Goal: Task Accomplishment & Management: Complete application form

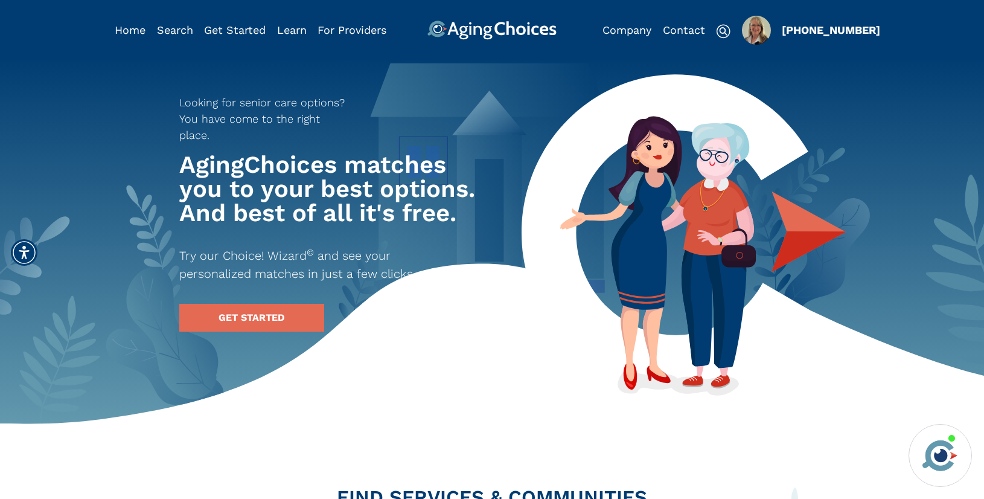
click at [751, 32] on img "Popover trigger" at bounding box center [756, 30] width 29 height 29
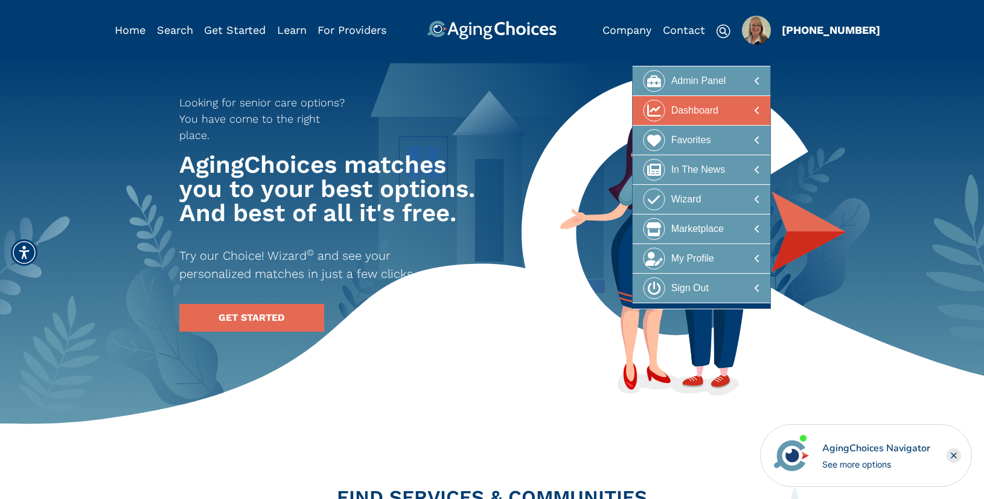
click at [719, 104] on div at bounding box center [701, 111] width 117 height 22
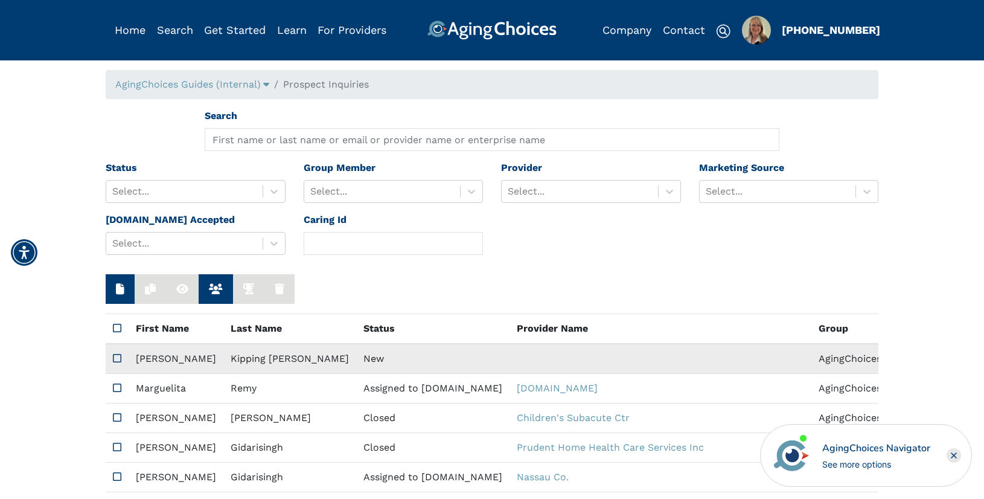
click at [356, 360] on td "New" at bounding box center [432, 358] width 153 height 30
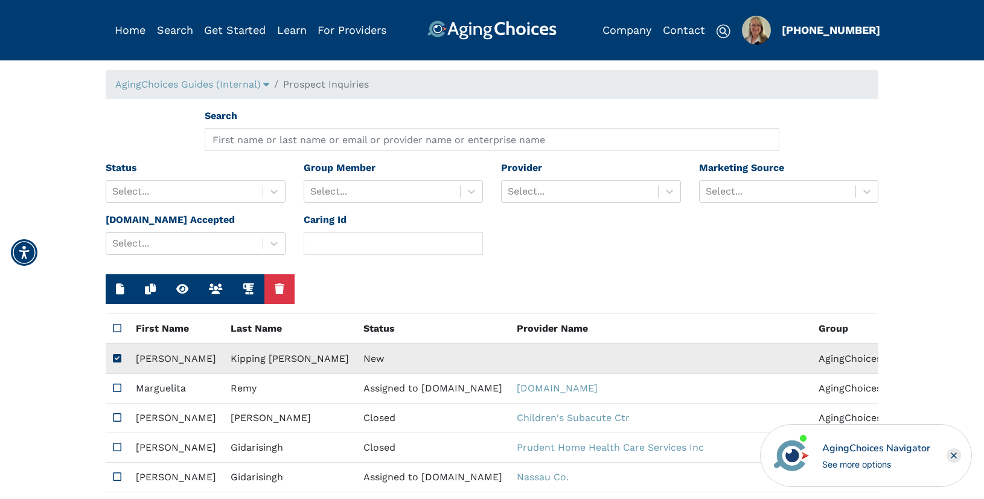
click at [356, 360] on td "New" at bounding box center [432, 358] width 153 height 30
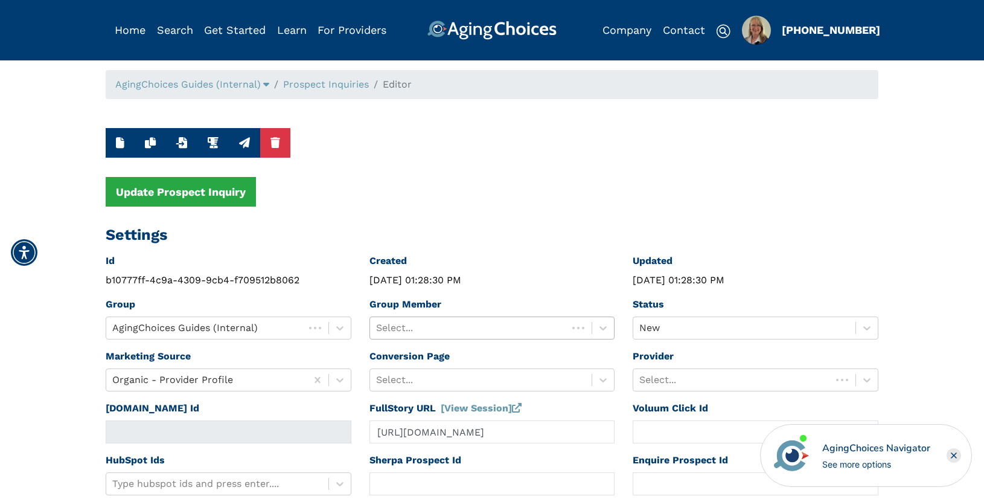
click at [437, 322] on div at bounding box center [469, 327] width 186 height 17
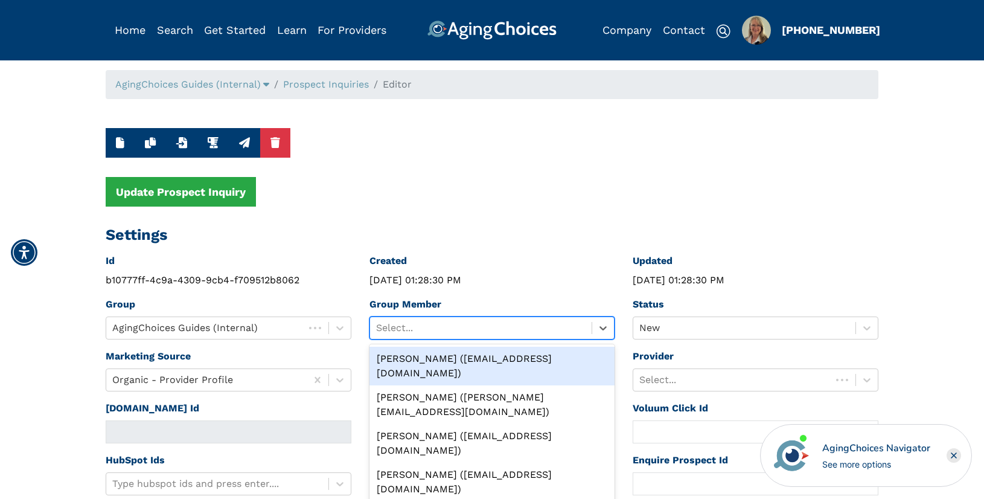
click at [438, 358] on div "Peggy Wilcox (pwilcox@lifestylecx.com)" at bounding box center [492, 365] width 246 height 39
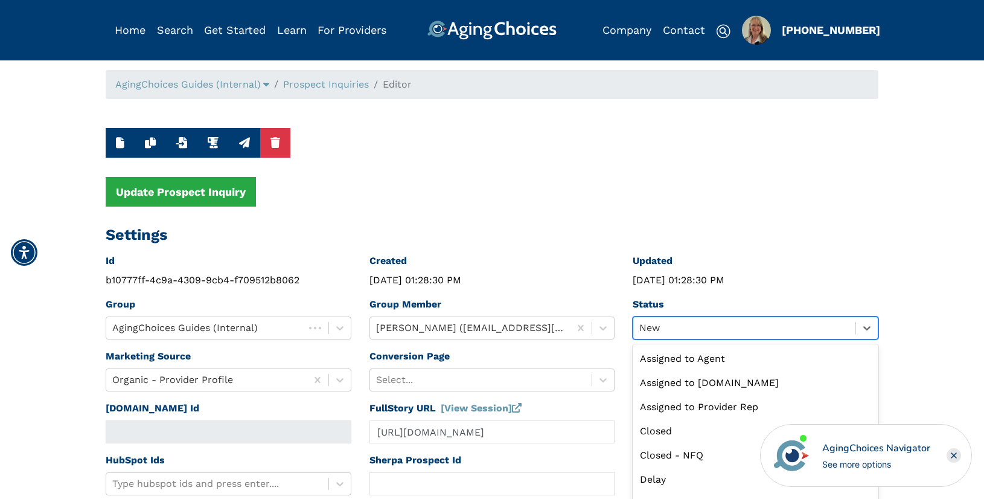
scroll to position [27, 0]
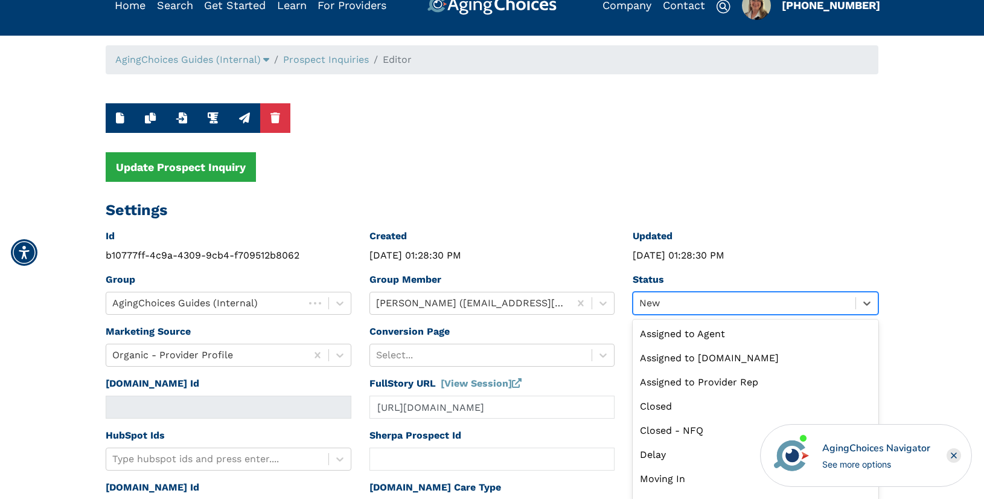
click at [664, 314] on div "option New selected, 9 of 13. 13 results available. Use Up and Down to choose o…" at bounding box center [755, 303] width 246 height 23
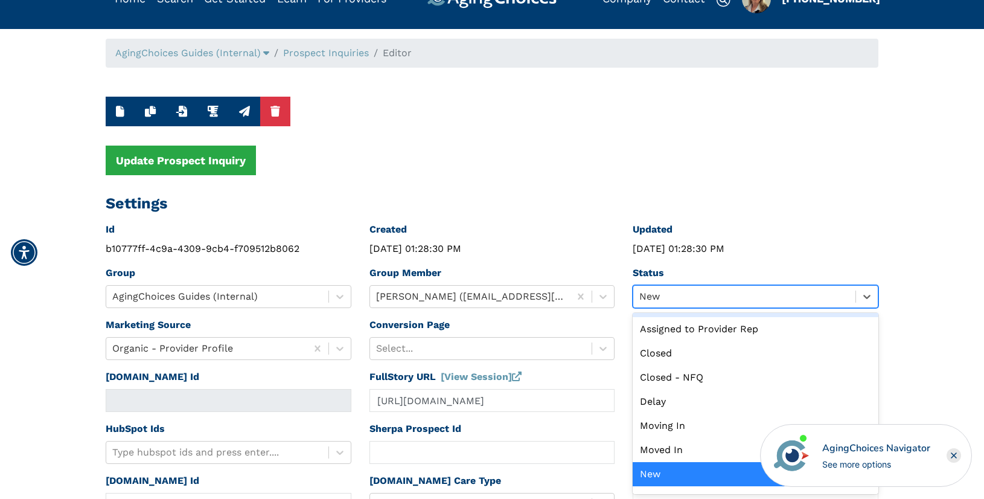
scroll to position [0, 0]
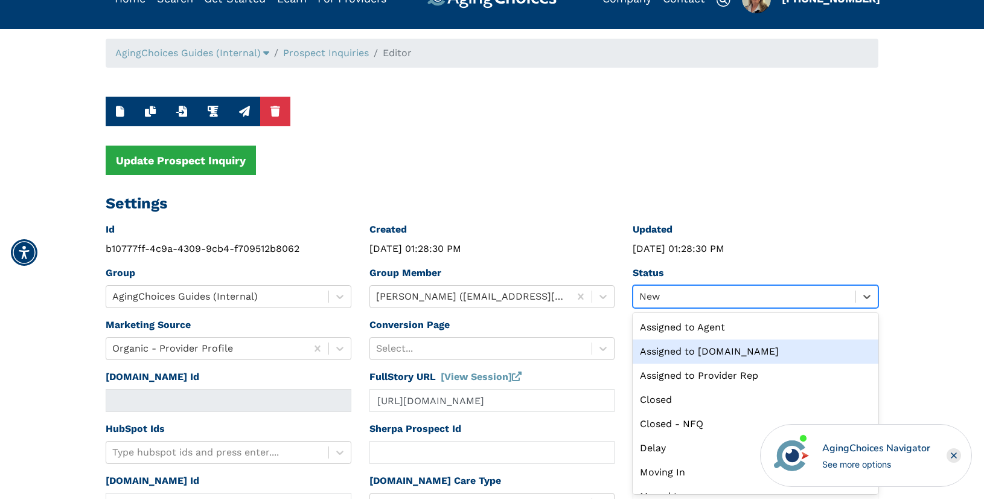
click at [690, 349] on div "Assigned to Caring.com" at bounding box center [755, 351] width 246 height 24
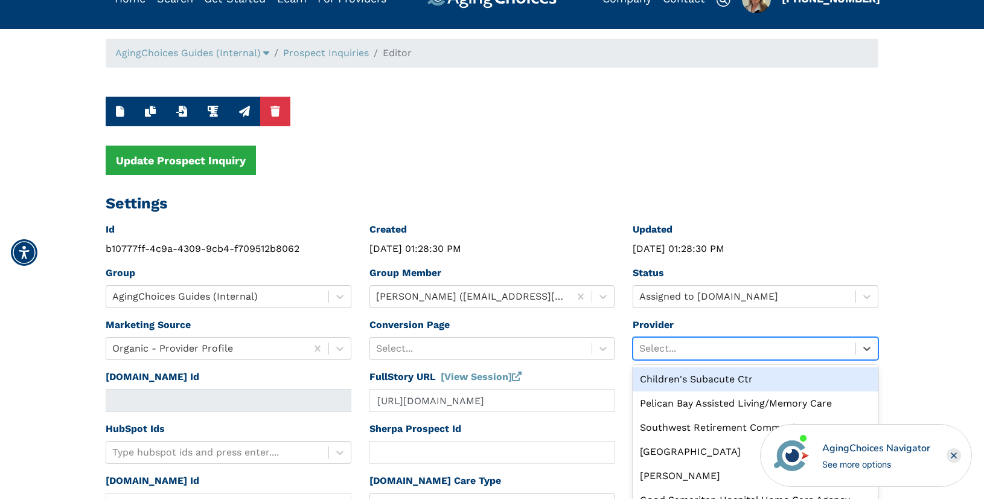
click at [690, 345] on div "option Children's Subacute Ctr focused, 1 of 10. 10 results available. Use Up a…" at bounding box center [755, 348] width 246 height 23
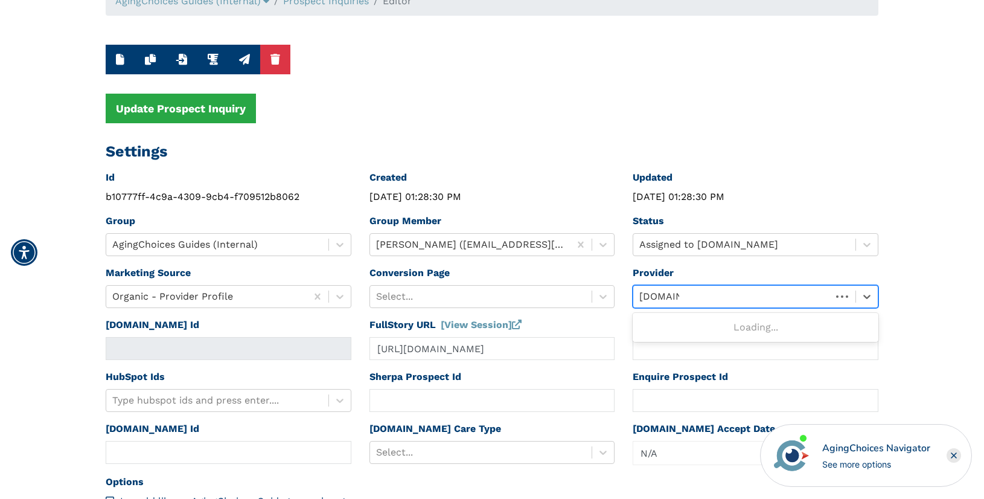
type input "caring.com"
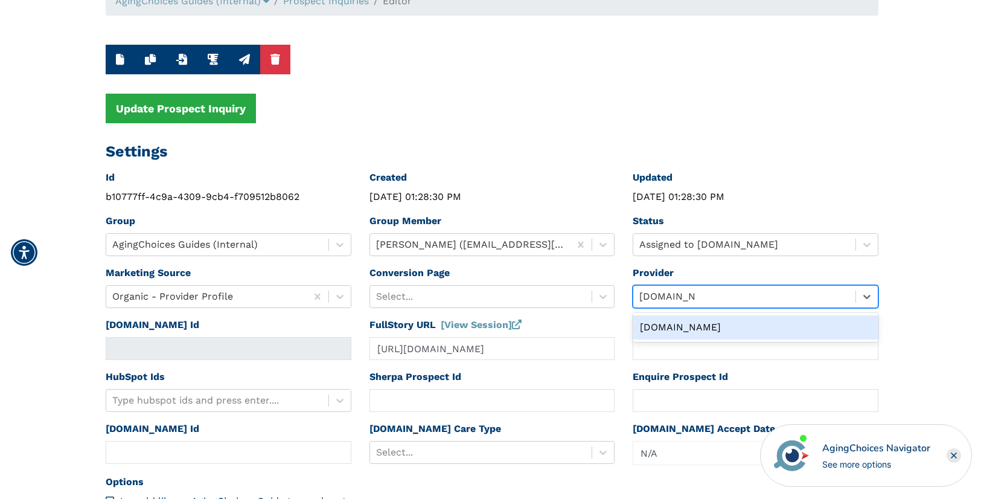
click at [654, 327] on div "Caring.com" at bounding box center [755, 327] width 246 height 24
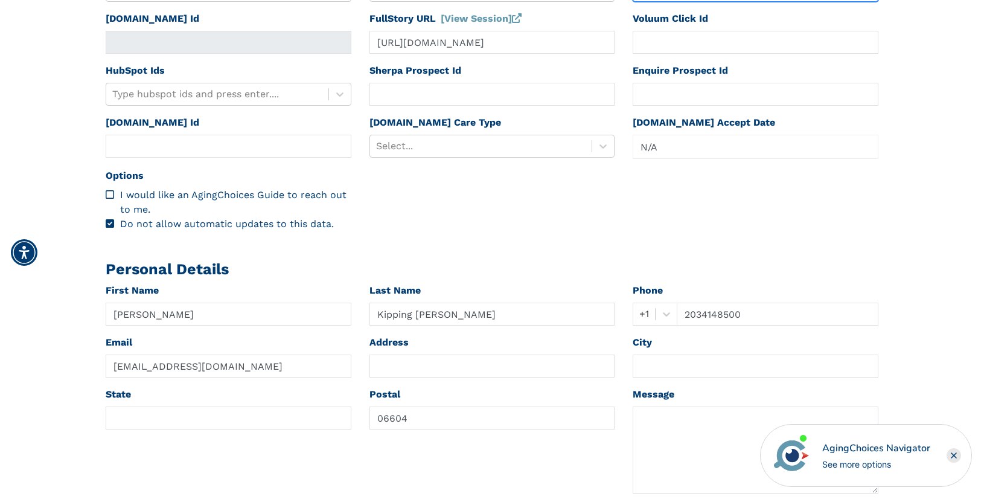
scroll to position [322, 0]
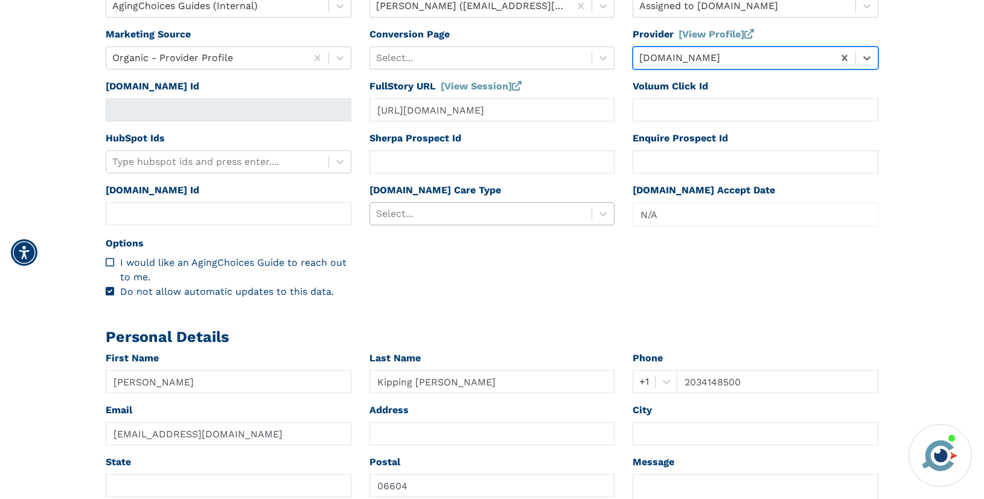
click at [494, 207] on div at bounding box center [481, 213] width 210 height 17
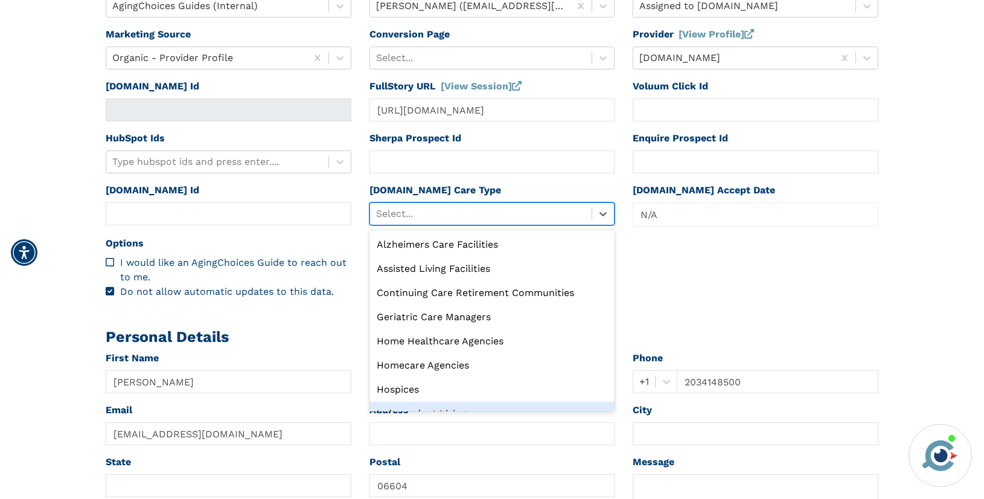
scroll to position [41, 0]
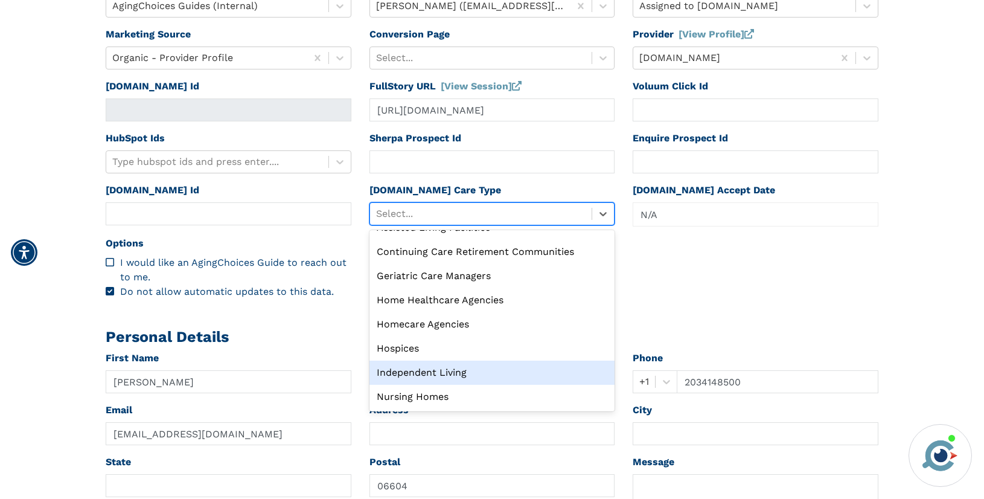
click at [457, 368] on div "Independent Living" at bounding box center [492, 372] width 246 height 24
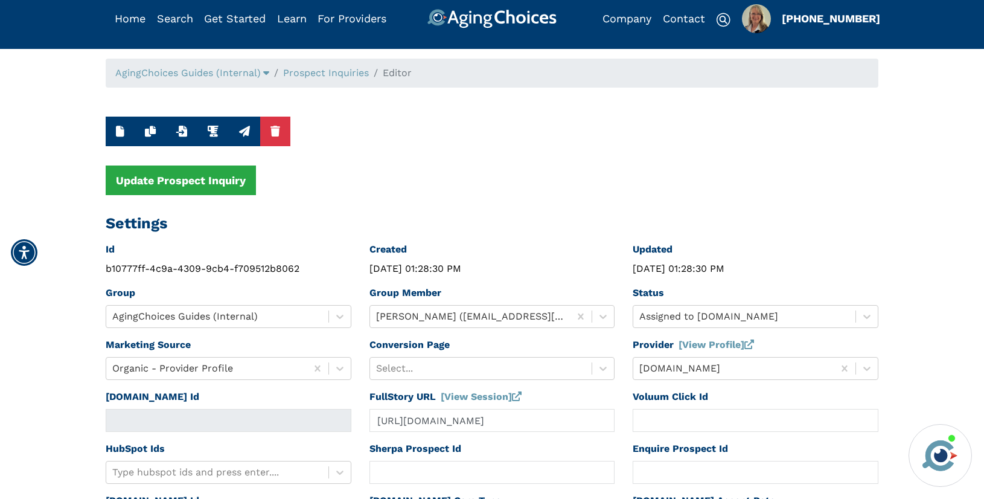
scroll to position [0, 0]
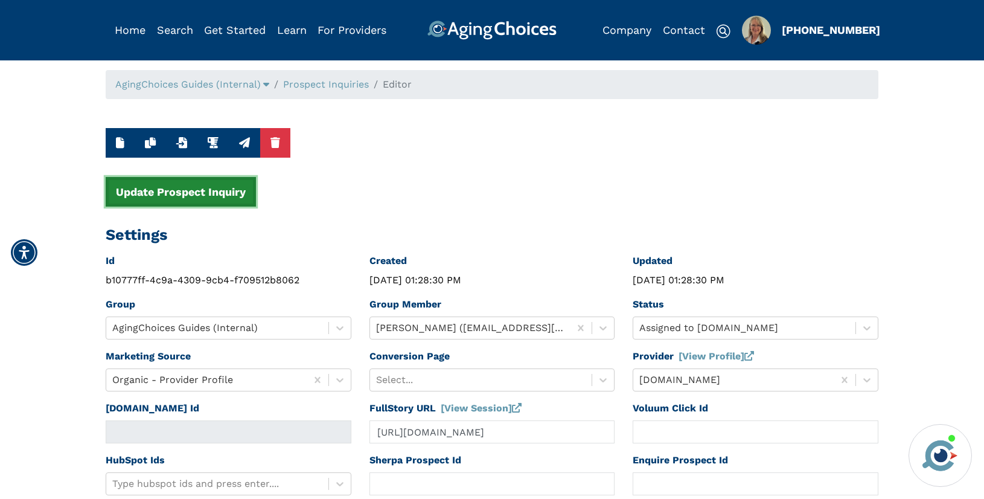
click at [197, 194] on button "Update Prospect Inquiry" at bounding box center [181, 192] width 150 height 30
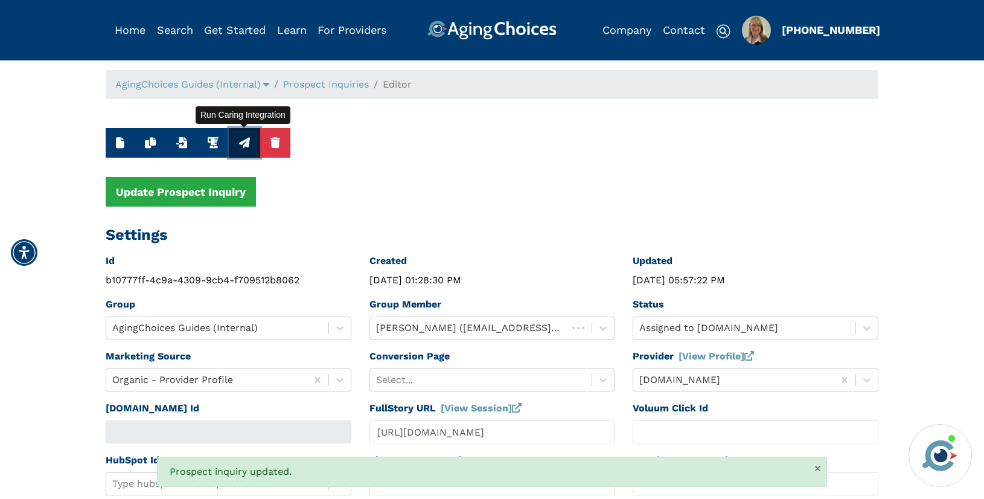
click at [242, 145] on icon "button" at bounding box center [244, 142] width 11 height 11
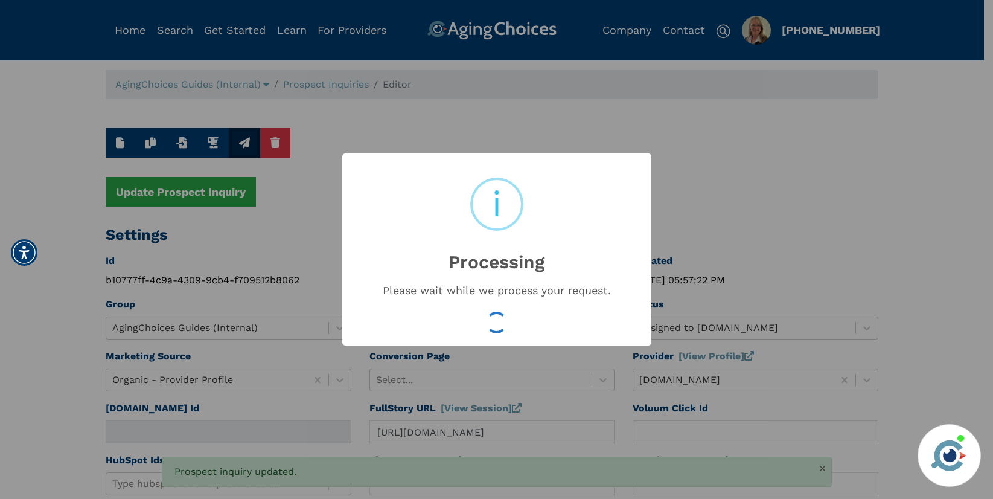
type input "16534939"
type input "Aug 13, 2025 05:57:25 PM"
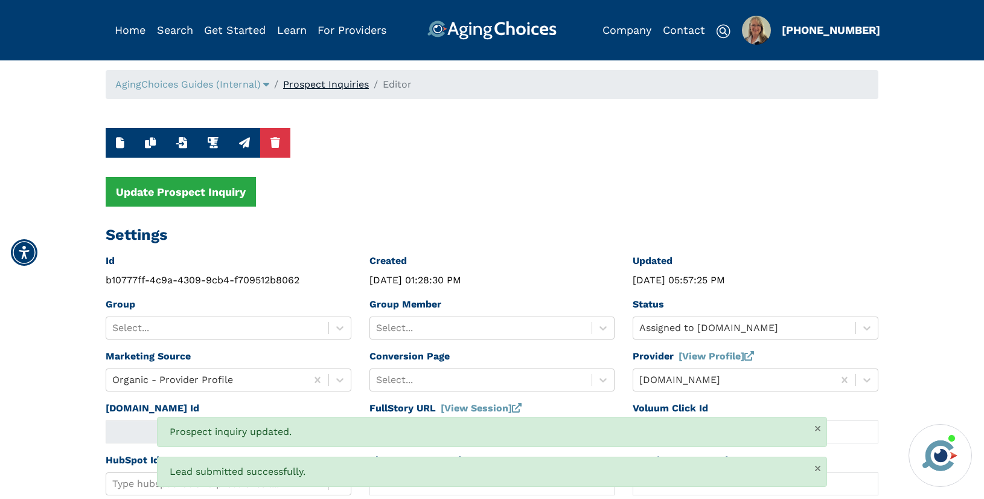
click at [348, 86] on link "Prospect Inquiries" at bounding box center [326, 83] width 86 height 11
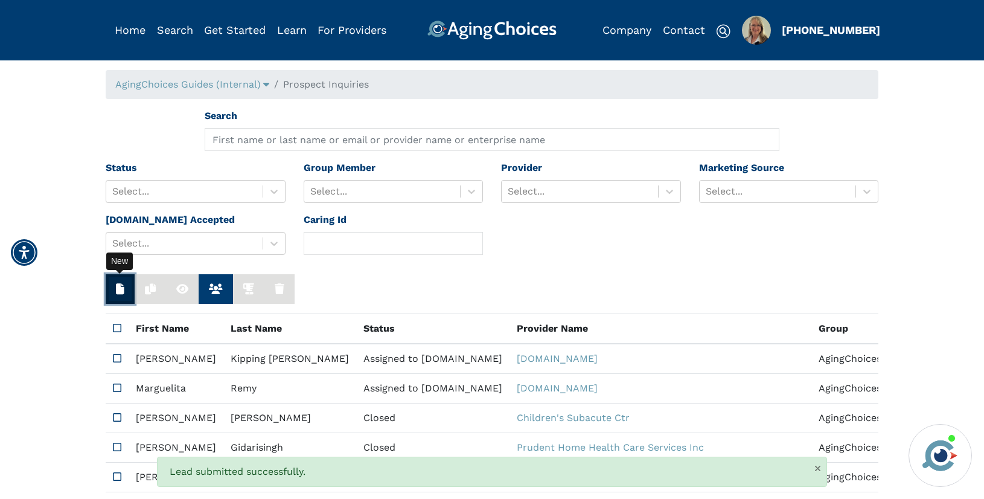
click at [115, 291] on button "button" at bounding box center [120, 289] width 29 height 30
type input "N/A"
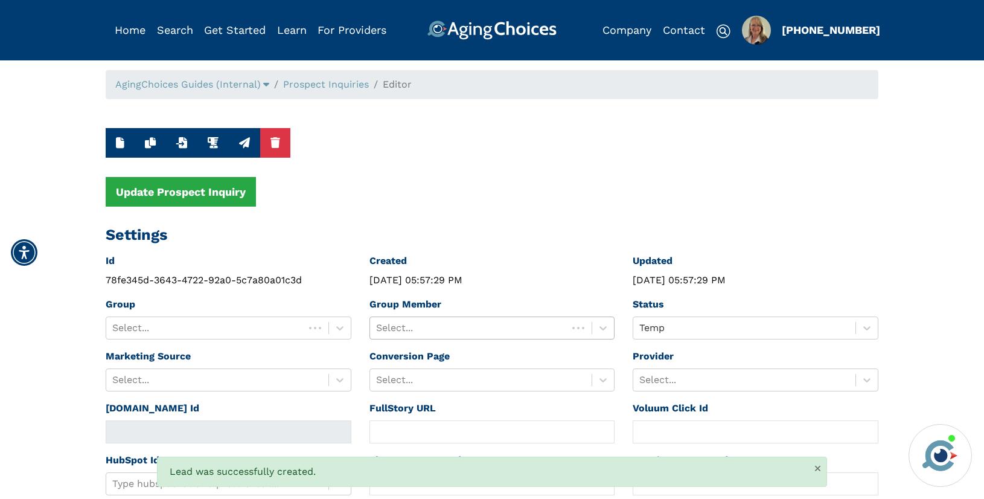
click at [496, 324] on div at bounding box center [469, 327] width 186 height 17
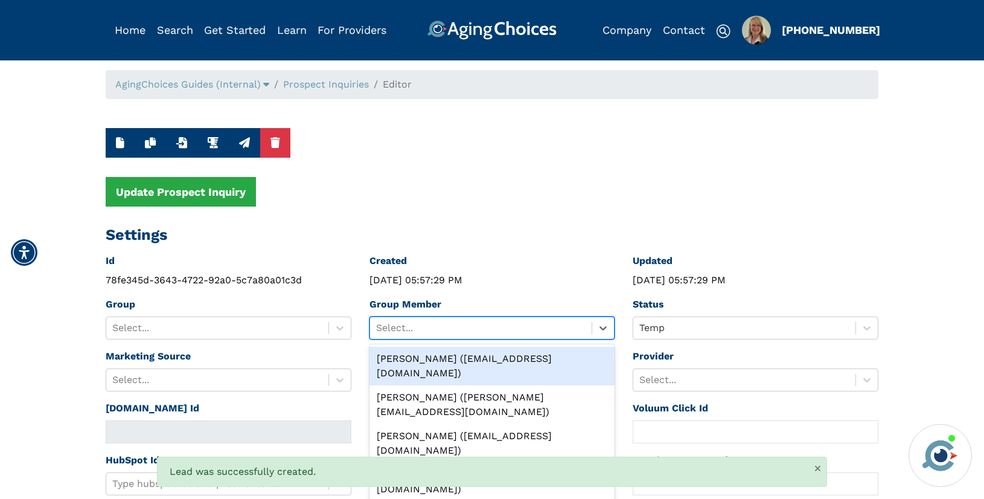
drag, startPoint x: 494, startPoint y: 345, endPoint x: 631, endPoint y: 352, distance: 137.8
click at [494, 355] on div "Peggy Wilcox (pwilcox@lifestylecx.com)" at bounding box center [492, 365] width 246 height 39
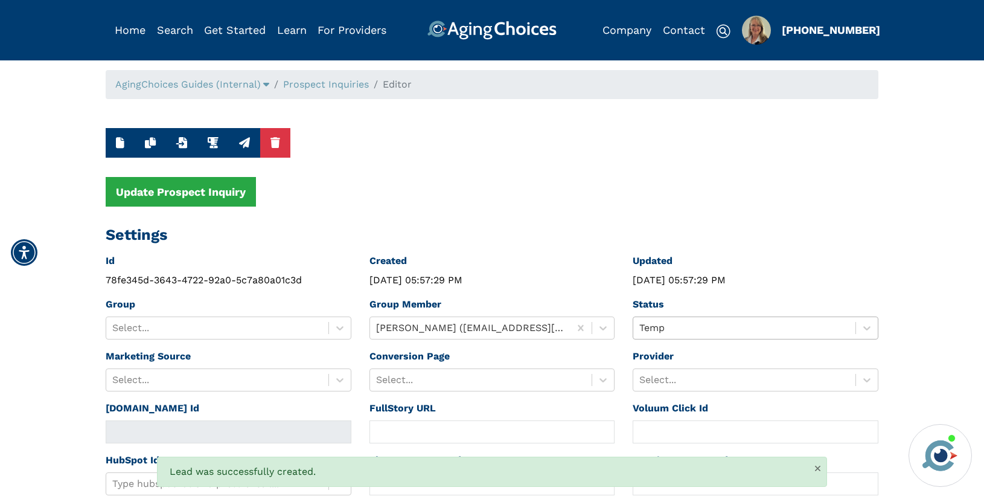
click at [700, 325] on div at bounding box center [744, 327] width 210 height 17
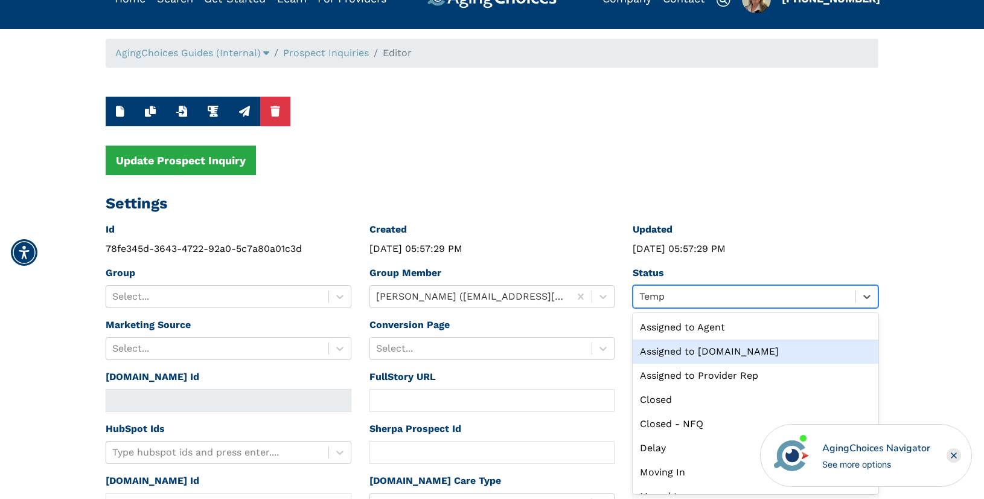
click at [696, 351] on div "Assigned to Caring.com" at bounding box center [755, 351] width 246 height 24
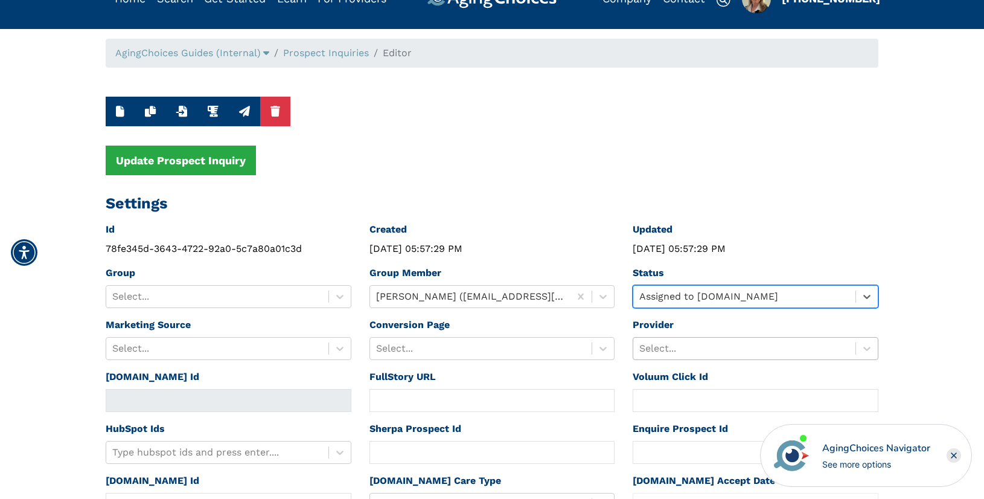
click at [687, 346] on div "Select..." at bounding box center [755, 348] width 246 height 23
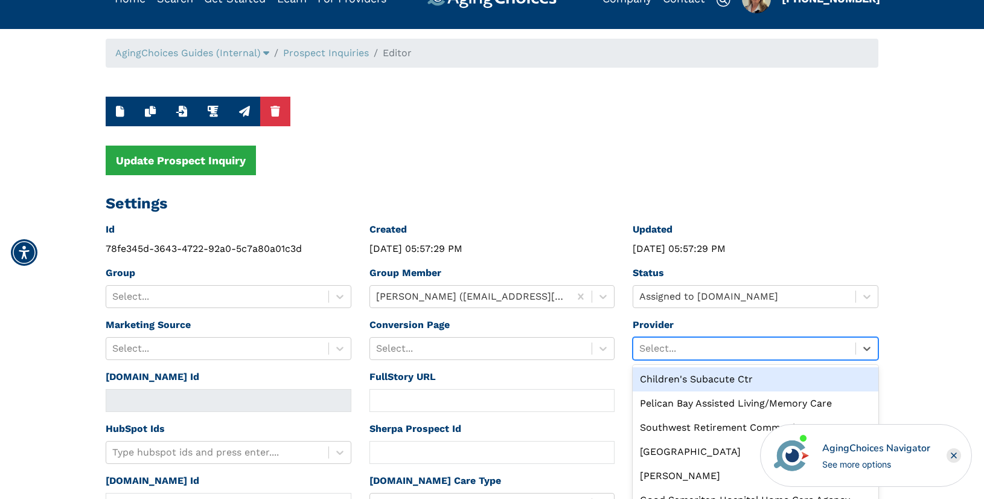
scroll to position [83, 0]
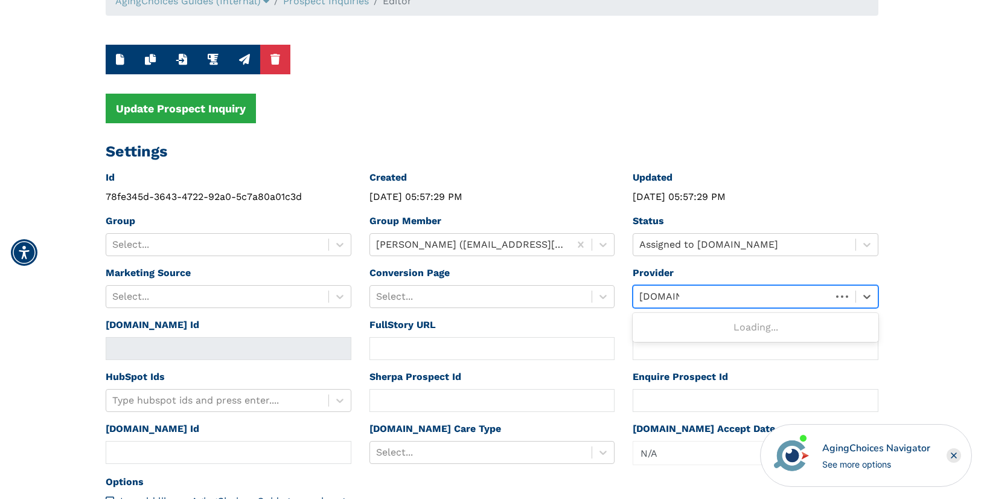
type input "caring.com"
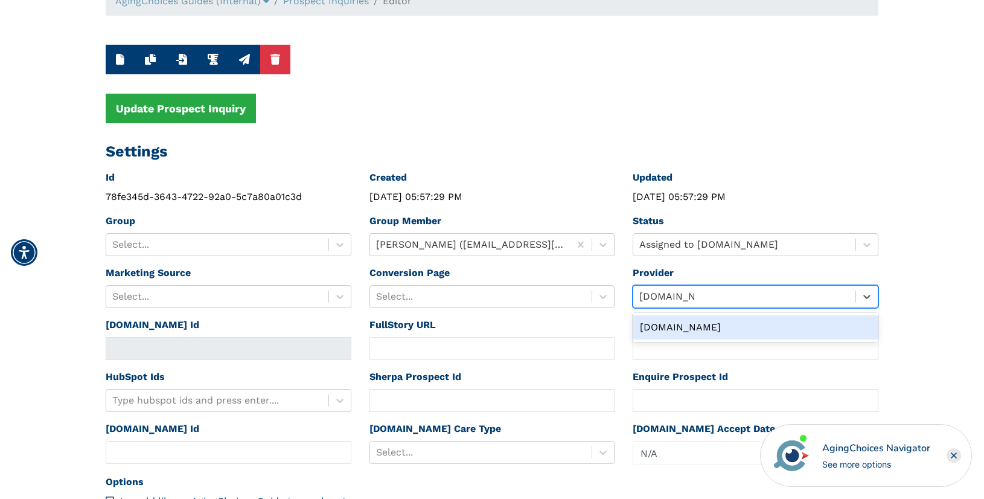
click at [663, 319] on div "Caring.com" at bounding box center [755, 327] width 246 height 24
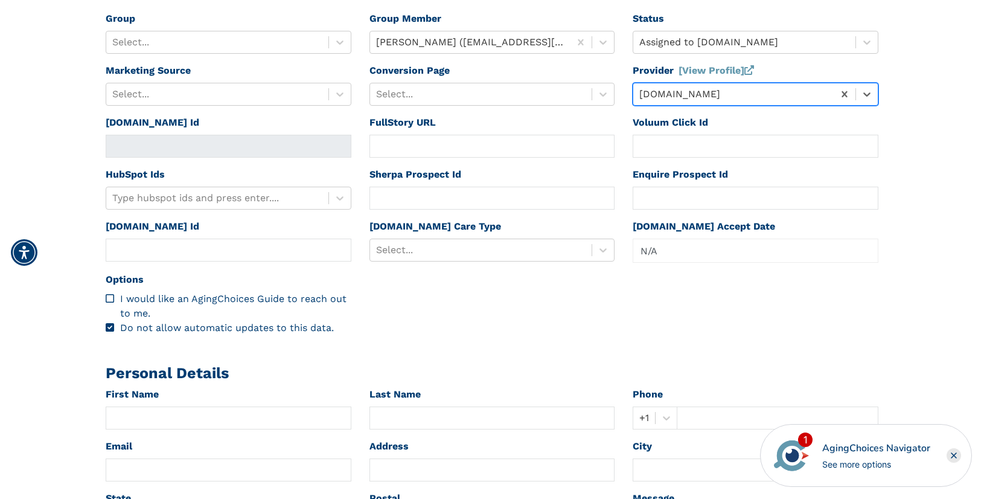
scroll to position [317, 0]
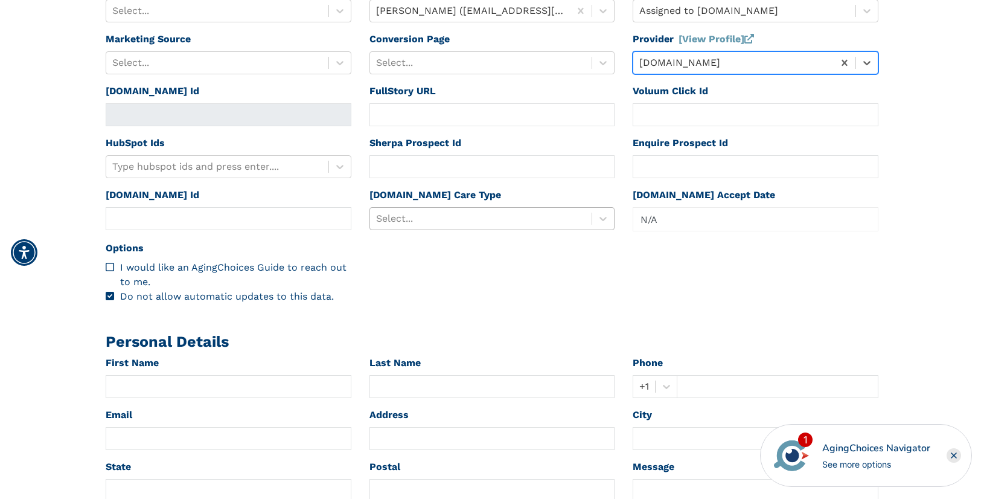
click at [422, 219] on div at bounding box center [481, 218] width 210 height 17
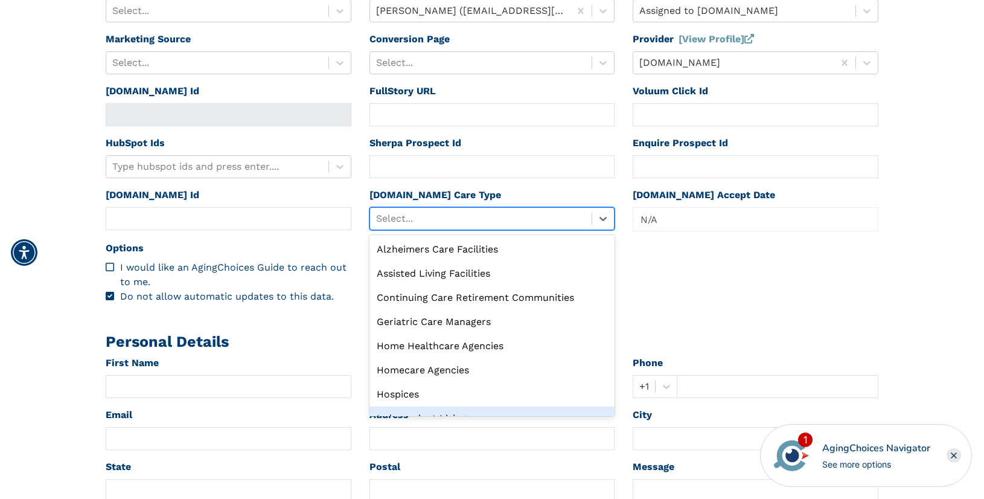
scroll to position [41, 0]
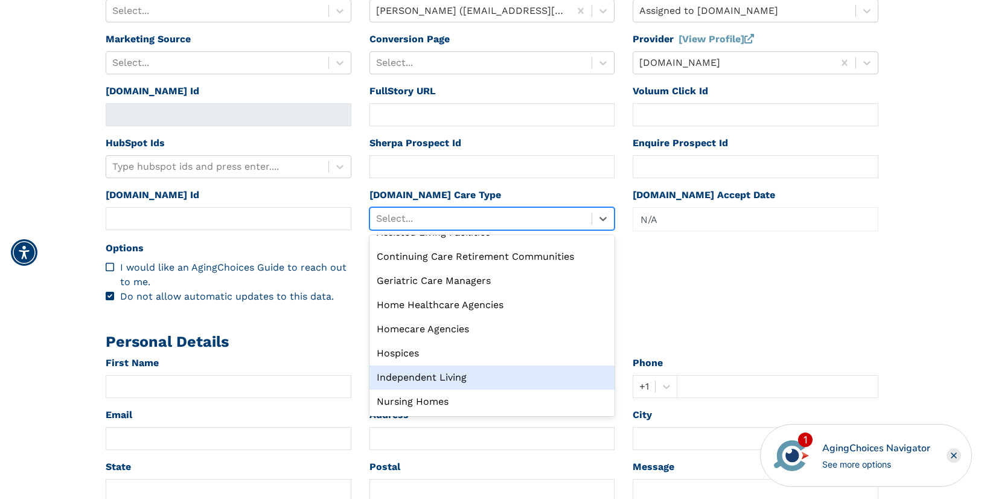
click at [434, 377] on div "Independent Living" at bounding box center [492, 377] width 246 height 24
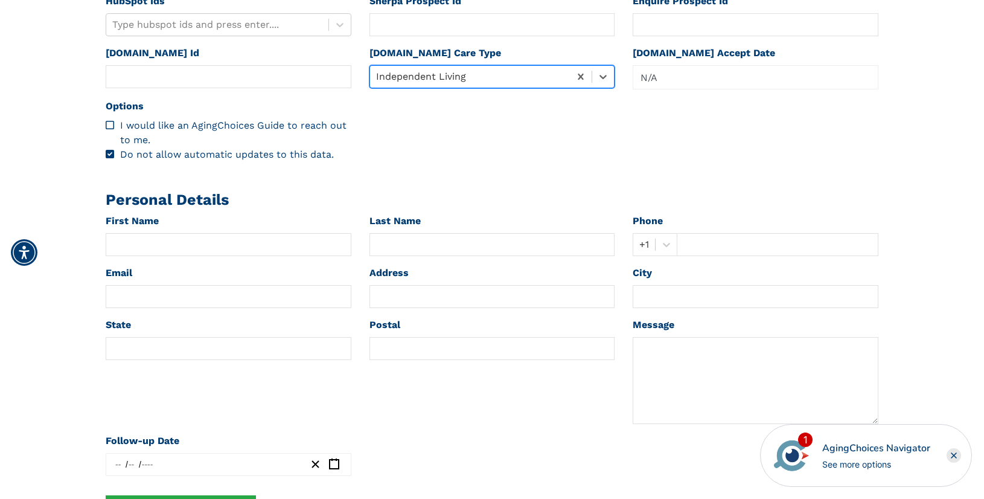
scroll to position [486, 0]
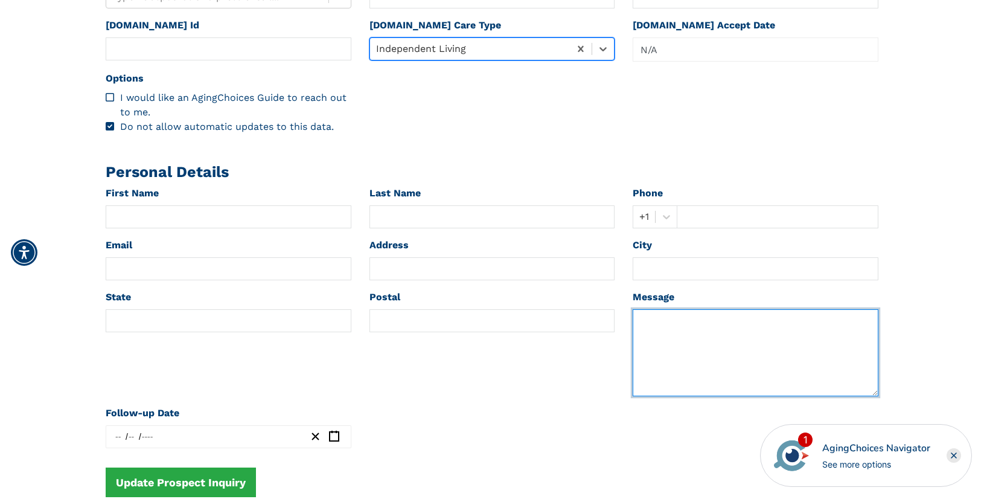
click at [677, 342] on textarea at bounding box center [755, 352] width 246 height 87
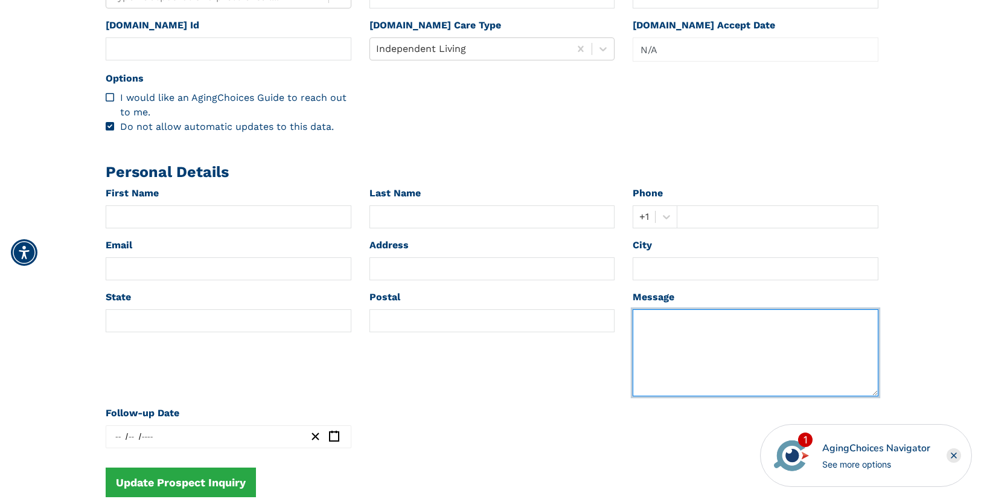
paste textarea "Suzanne Last Name Berryman Phone +1 239-464-5673 Email Jmom1273@gmail.com Zip c…"
click at [652, 328] on textarea "Suzanne Last Name Berryman Phone +1 239-464-5673 Email Jmom1273@gmail.com Zip c…" at bounding box center [755, 352] width 246 height 87
type textarea "Suzanne Last Name Berryman Phone +1 239-464-5673 Email Jmom1273@gmail.com Zip c…"
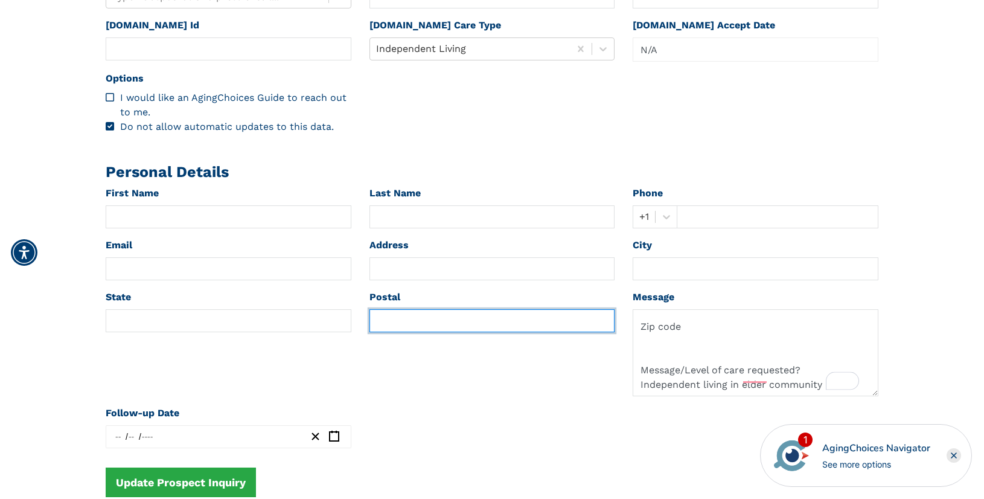
click at [390, 315] on input "text" at bounding box center [492, 320] width 246 height 23
paste input "33914"
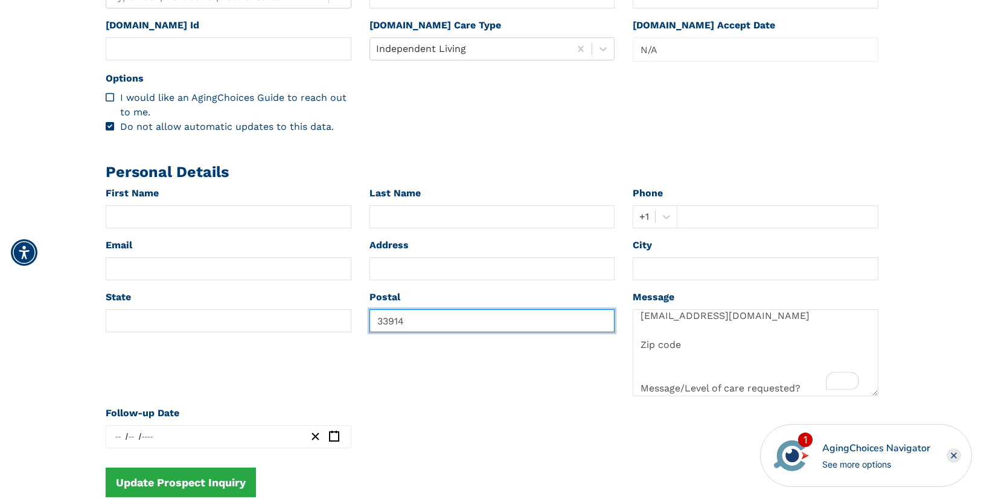
scroll to position [0, 0]
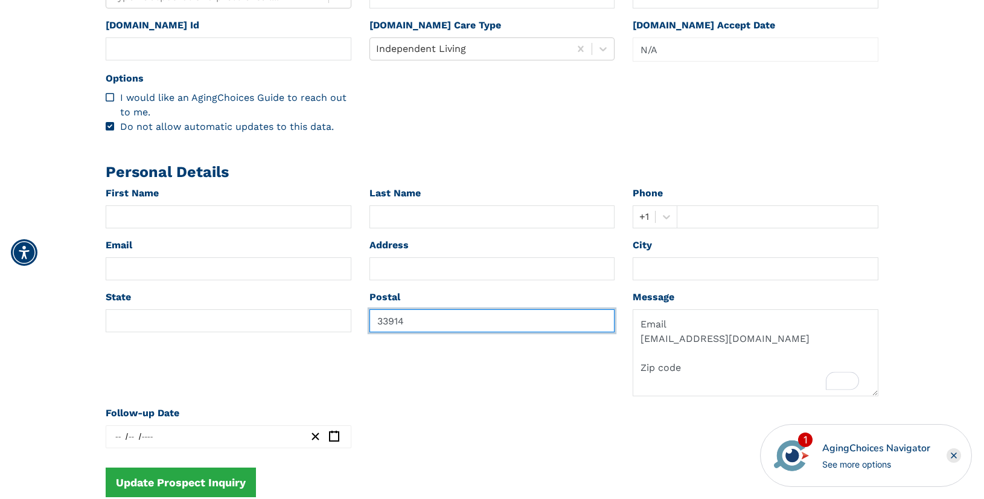
type input "33914"
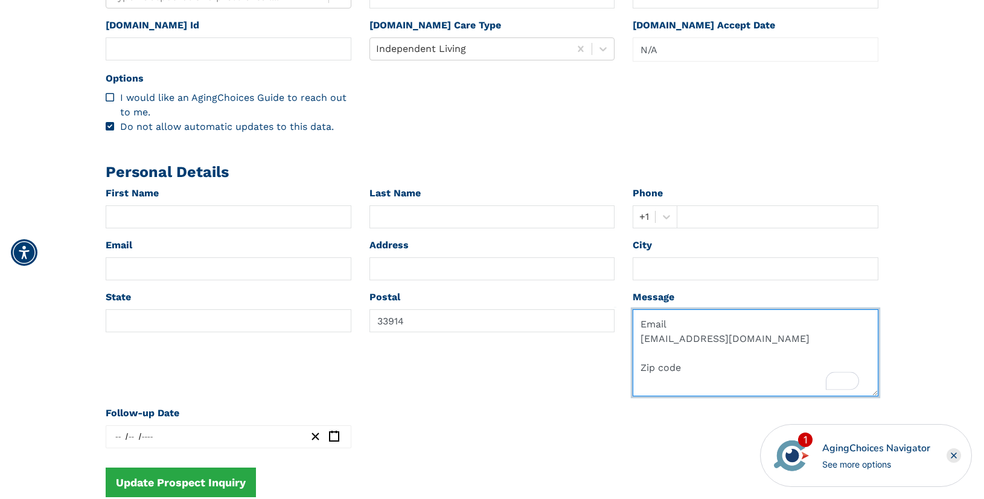
click at [652, 339] on textarea "Suzanne Last Name Berryman Phone +1 239-464-5673 Email Jmom1273@gmail.com Zip c…" at bounding box center [755, 352] width 246 height 87
drag, startPoint x: 652, startPoint y: 339, endPoint x: 734, endPoint y: 339, distance: 81.5
click at [734, 339] on textarea "Suzanne Last Name Berryman Phone +1 239-464-5673 Email Jmom1273@gmail.com Zip c…" at bounding box center [755, 352] width 246 height 87
type textarea "Suzanne Last Name Berryman Phone +1 239-464-5673 Email Zip code Message/Level o…"
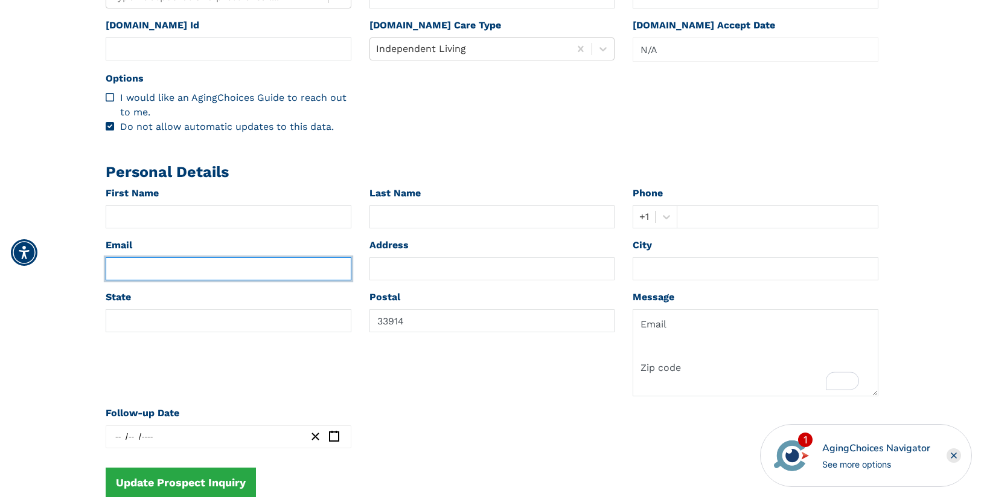
click at [159, 276] on input "text" at bounding box center [229, 268] width 246 height 23
paste input "Jmom1273@gmail.com"
type input "Jmom1273@gmail.com"
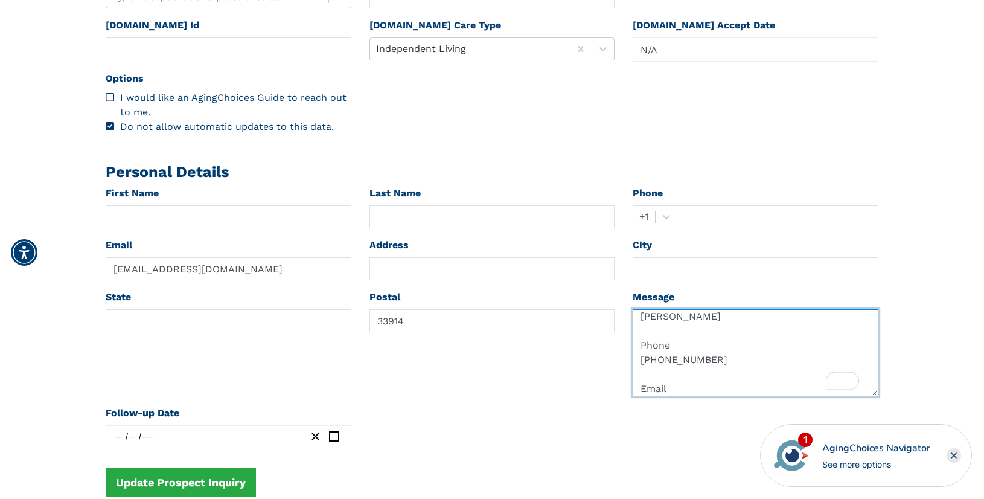
click at [661, 360] on textarea "Suzanne Last Name Berryman Phone +1 239-464-5673 Email Zip code Message/Level o…" at bounding box center [755, 352] width 246 height 87
drag, startPoint x: 661, startPoint y: 360, endPoint x: 705, endPoint y: 360, distance: 43.5
click at [705, 360] on textarea "Suzanne Last Name Berryman Phone +1 239-464-5673 Email Zip code Message/Level o…" at bounding box center [755, 352] width 246 height 87
type textarea "Suzanne Last Name Berryman Phone +1 Email Zip code Message/Level of care reques…"
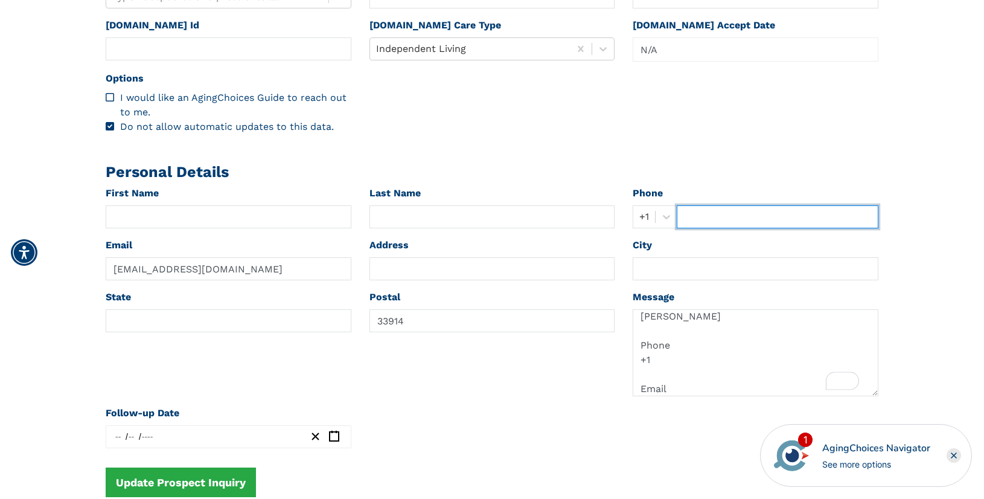
click at [687, 218] on input "text" at bounding box center [778, 216] width 202 height 23
paste input "239-464-5673"
type input "239-464-5673"
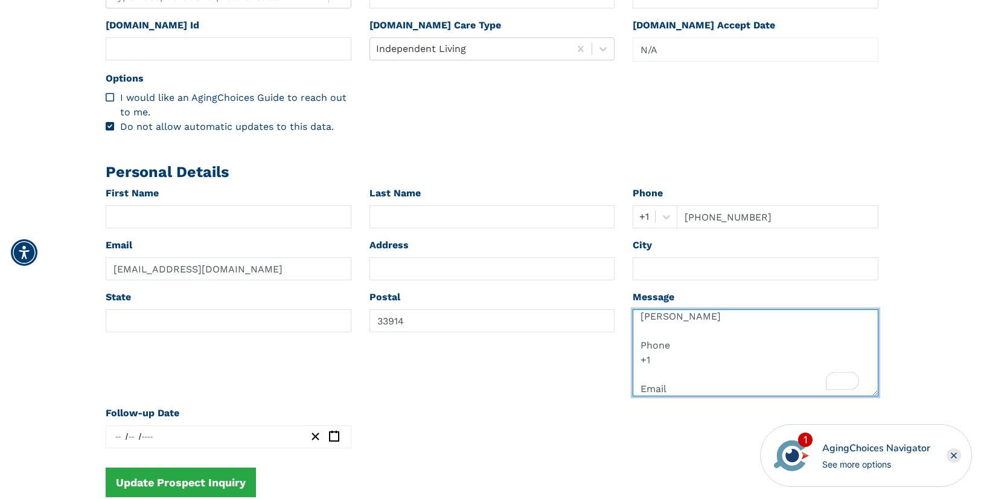
click at [655, 317] on textarea "Suzanne Last Name Berryman Phone +1 Email Zip code Message/Level of care reques…" at bounding box center [755, 352] width 246 height 87
type textarea "Suzanne Last Name Phone +1 Email Zip code Message/Level of care requested? Inde…"
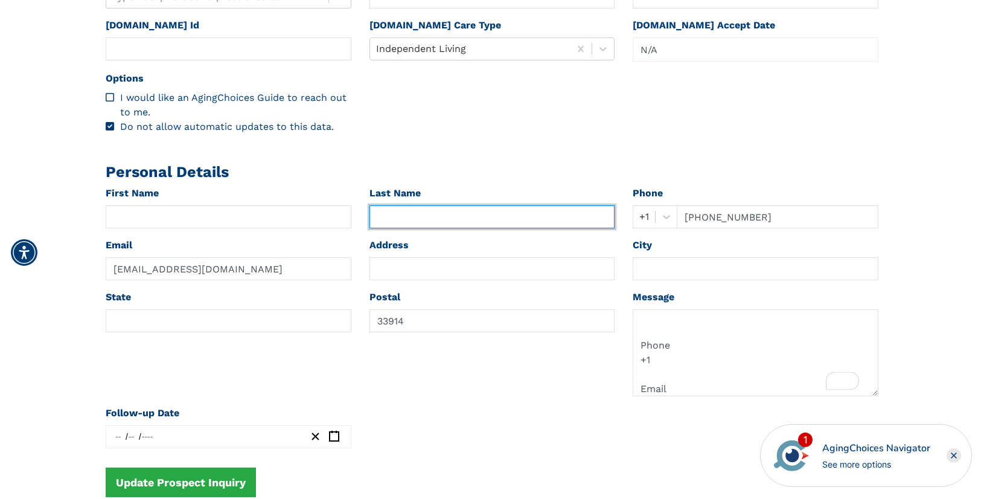
click at [411, 217] on input "text" at bounding box center [492, 216] width 246 height 23
paste input "Berryman"
type input "Berryman"
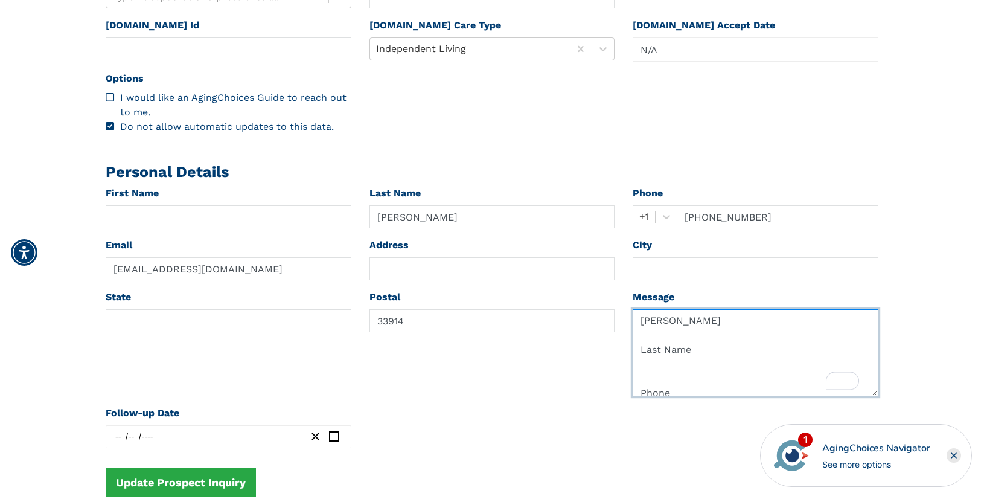
click at [652, 322] on textarea "Suzanne Last Name Phone +1 Email Zip code Message/Level of care requested? Inde…" at bounding box center [755, 352] width 246 height 87
type textarea "Last Name Phone +1 Email Zip code Message/Level of care requested? Independent …"
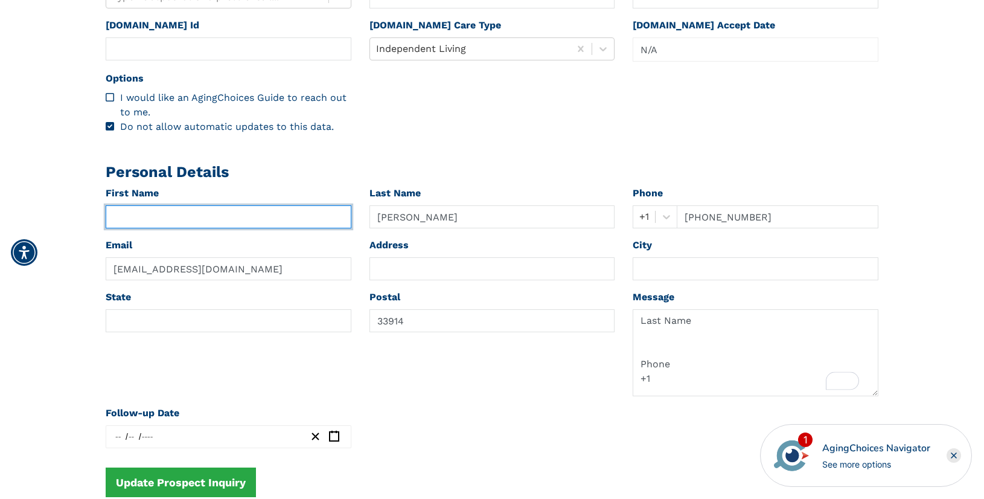
click at [162, 215] on input "text" at bounding box center [229, 216] width 246 height 23
paste input "Suzanne"
type input "Suzanne"
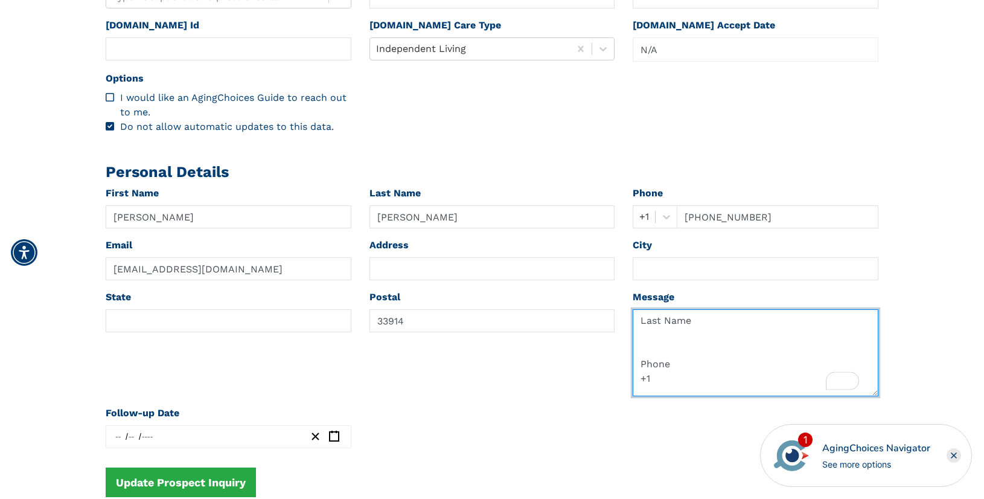
click at [645, 320] on textarea "Last Name Phone +1 Email Zip code Message/Level of care requested? Independent …" at bounding box center [755, 352] width 246 height 87
drag, startPoint x: 645, startPoint y: 320, endPoint x: 641, endPoint y: 340, distance: 20.4
click at [641, 340] on textarea "Last Name Phone +1 Email Zip code Message/Level of care requested? Independent …" at bounding box center [755, 352] width 246 height 87
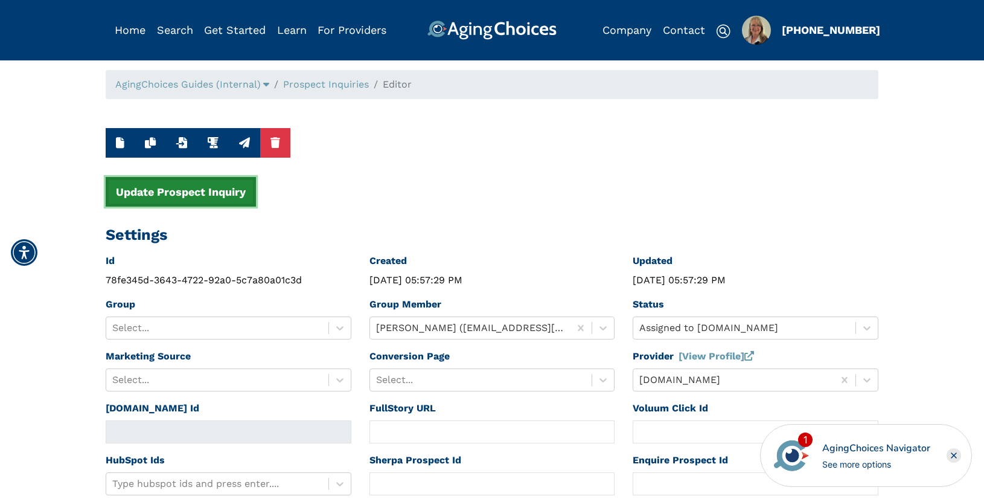
click at [168, 190] on button "Update Prospect Inquiry" at bounding box center [181, 192] width 150 height 30
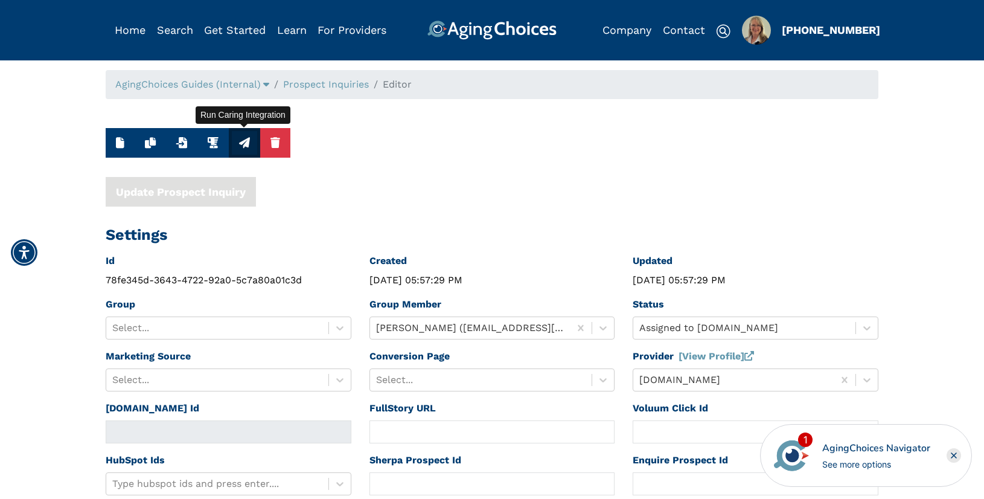
type textarea "Message/Level of care requested? Independent living in elder community"
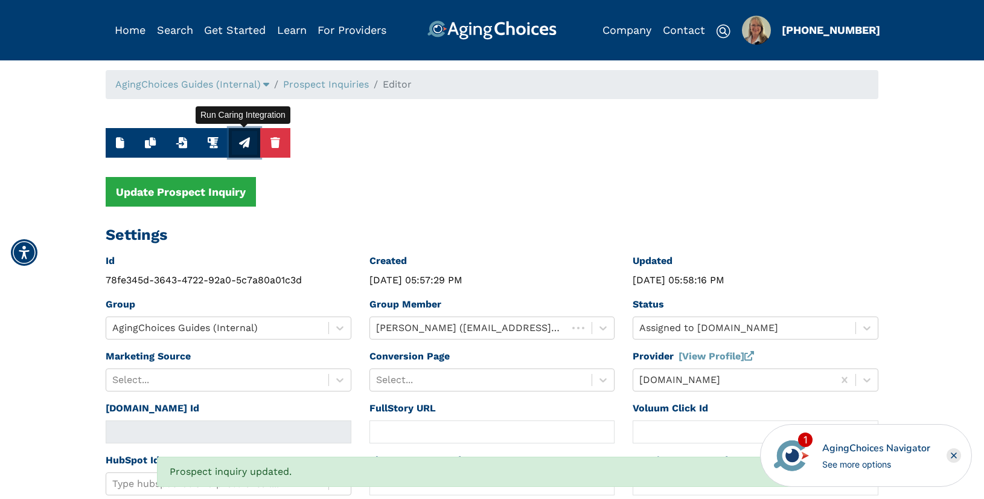
click at [246, 142] on icon "button" at bounding box center [244, 142] width 11 height 11
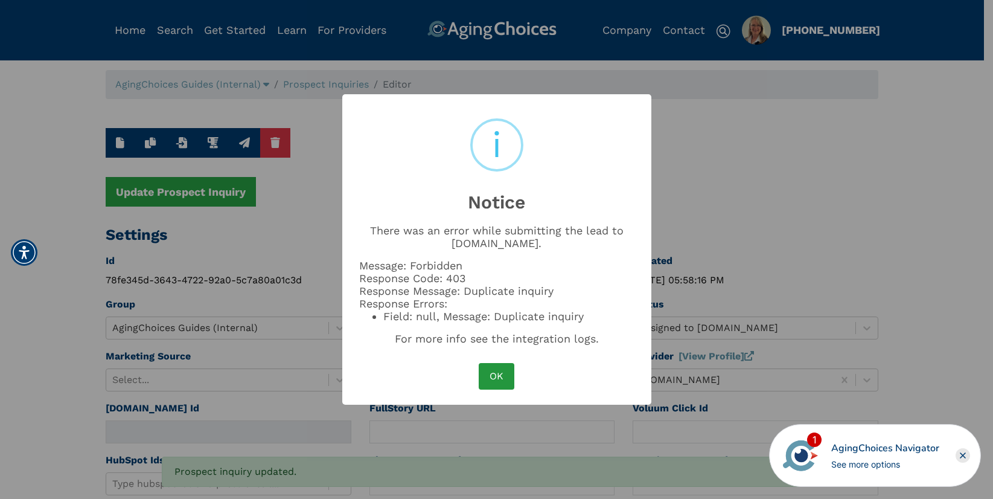
click at [496, 363] on button "OK" at bounding box center [496, 376] width 35 height 27
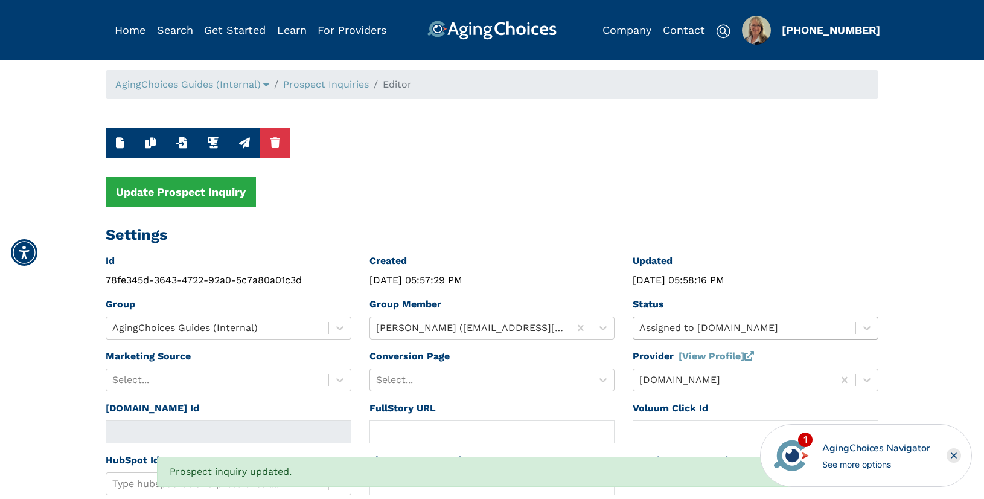
click at [682, 327] on div "Assigned to Caring.com" at bounding box center [755, 327] width 246 height 23
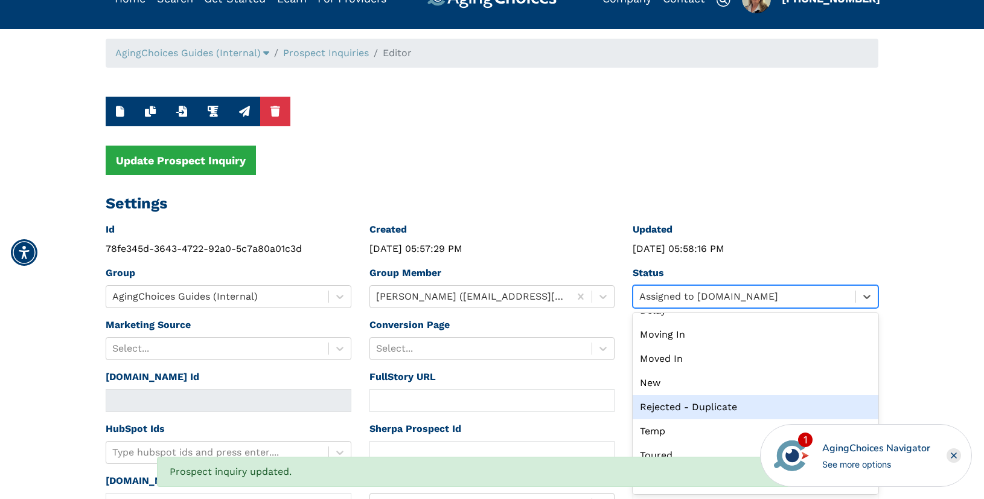
click at [689, 408] on div "Rejected - Duplicate" at bounding box center [755, 407] width 246 height 24
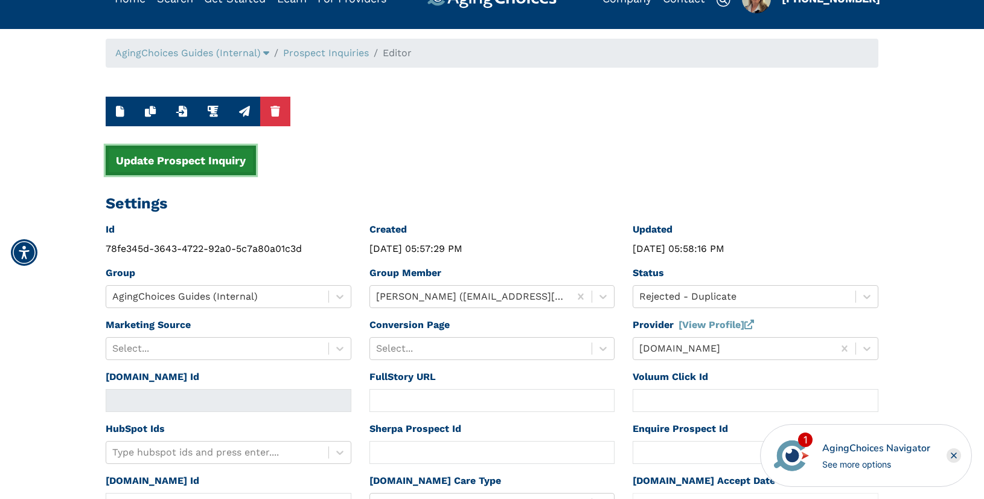
click at [224, 163] on button "Update Prospect Inquiry" at bounding box center [181, 160] width 150 height 30
